Goal: Find specific page/section: Find specific page/section

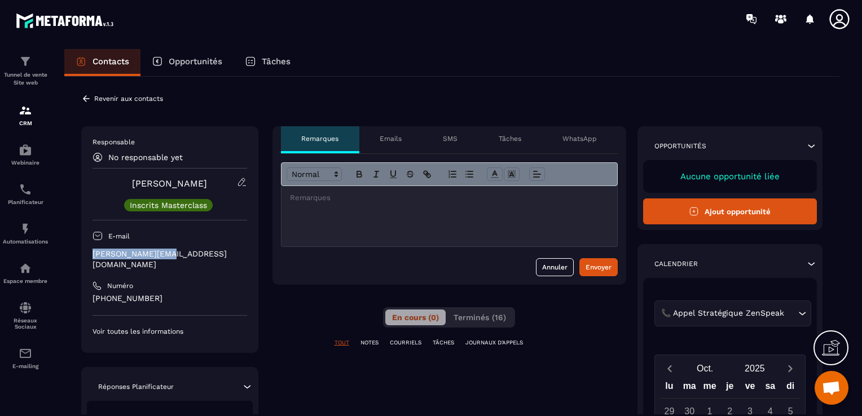
drag, startPoint x: 172, startPoint y: 258, endPoint x: 90, endPoint y: 256, distance: 81.9
click at [90, 256] on div "Responsable No responsable yet [PERSON_NAME] Masterclass E-mail [PERSON_NAME][E…" at bounding box center [169, 239] width 177 height 227
copy p "[PERSON_NAME][EMAIL_ADDRESS][DOMAIN_NAME]"
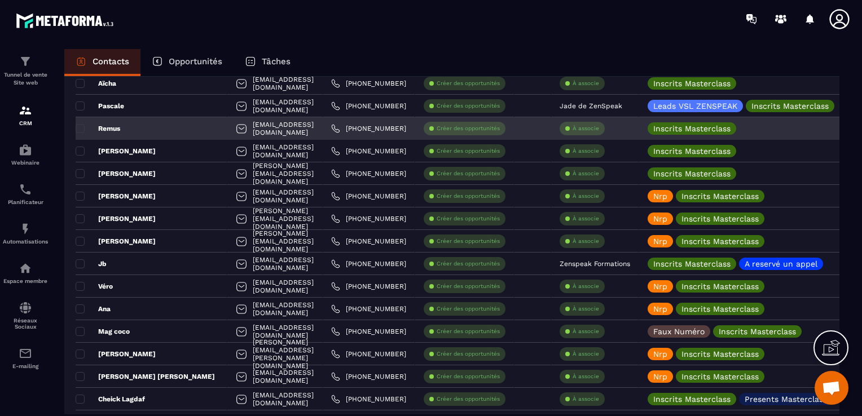
scroll to position [1467, 0]
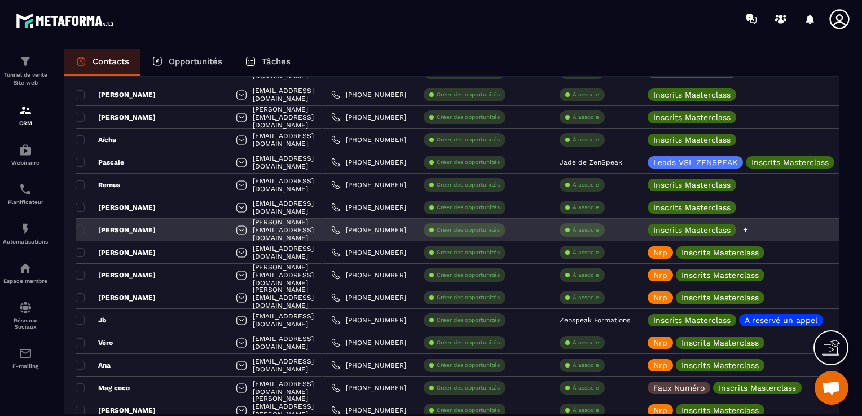
click at [749, 227] on icon at bounding box center [745, 229] width 7 height 7
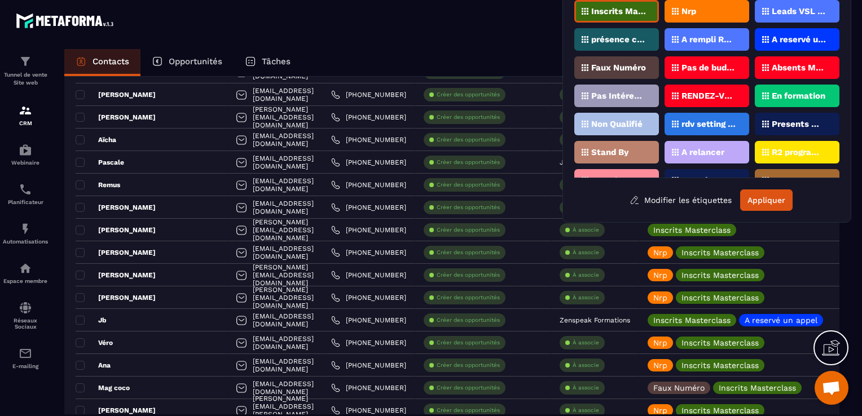
click at [785, 121] on p "Presents Masterclass" at bounding box center [799, 124] width 55 height 8
click at [767, 201] on button "Appliquer" at bounding box center [766, 200] width 52 height 21
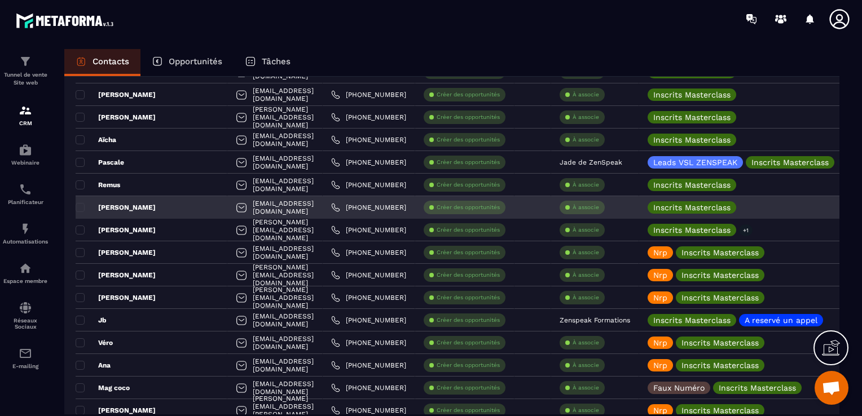
click at [159, 205] on div "[PERSON_NAME]" at bounding box center [152, 207] width 152 height 23
